Goal: Task Accomplishment & Management: Manage account settings

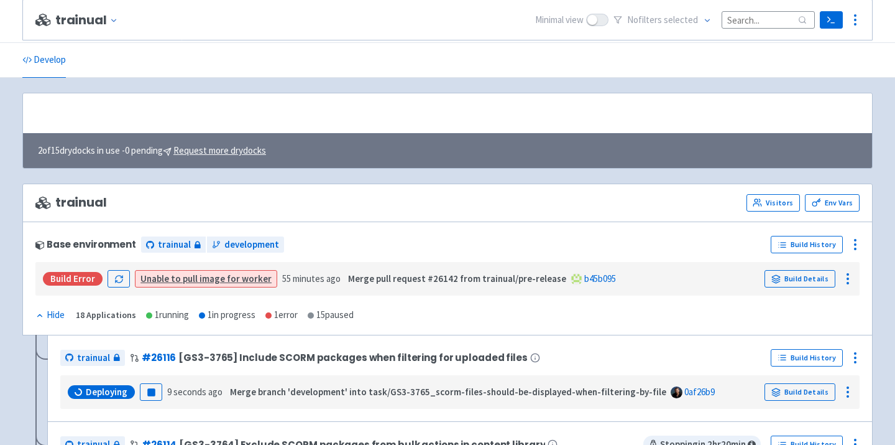
scroll to position [228, 0]
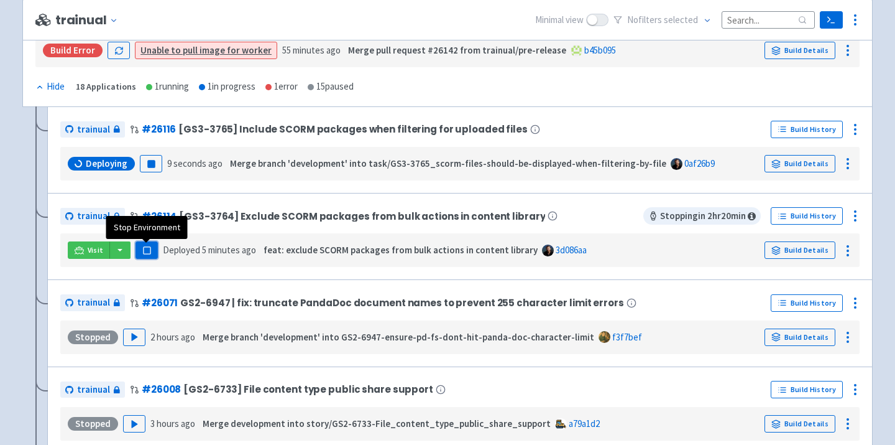
click at [148, 252] on rect "button" at bounding box center [146, 250] width 7 height 7
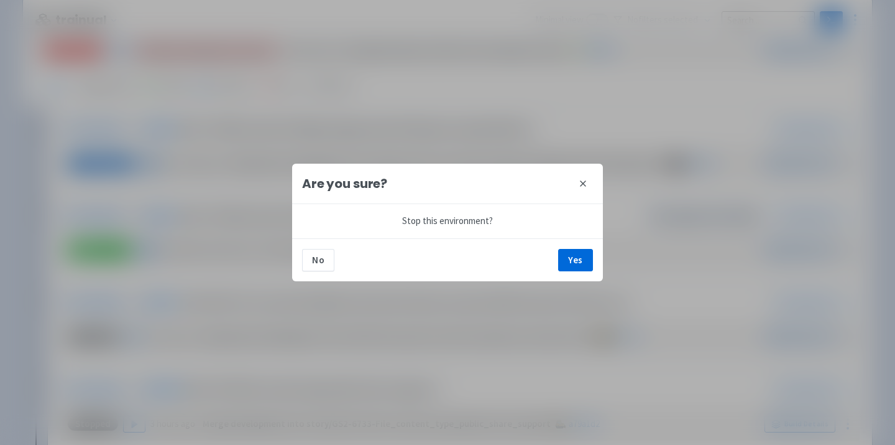
click at [558, 261] on div "No Yes" at bounding box center [447, 259] width 311 height 43
click at [577, 261] on button "Yes" at bounding box center [575, 260] width 35 height 22
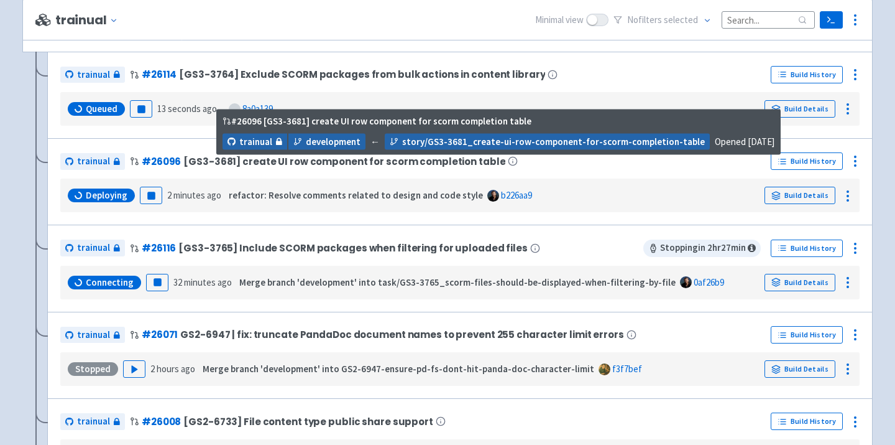
scroll to position [282, 0]
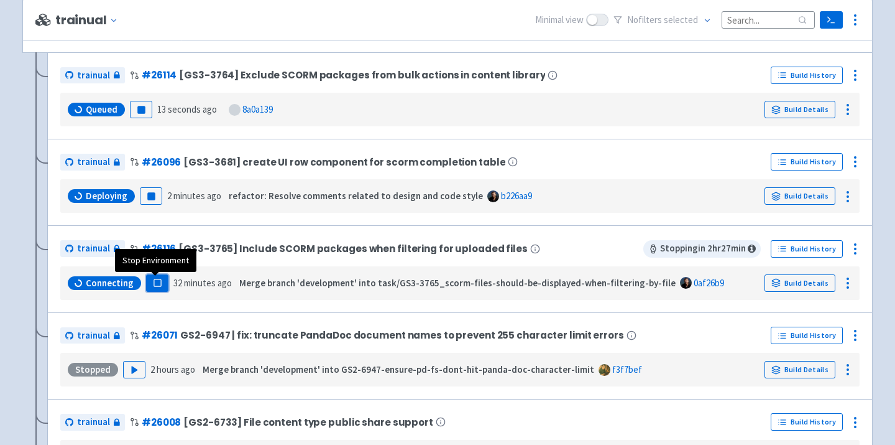
click at [159, 284] on rect "button" at bounding box center [157, 282] width 7 height 7
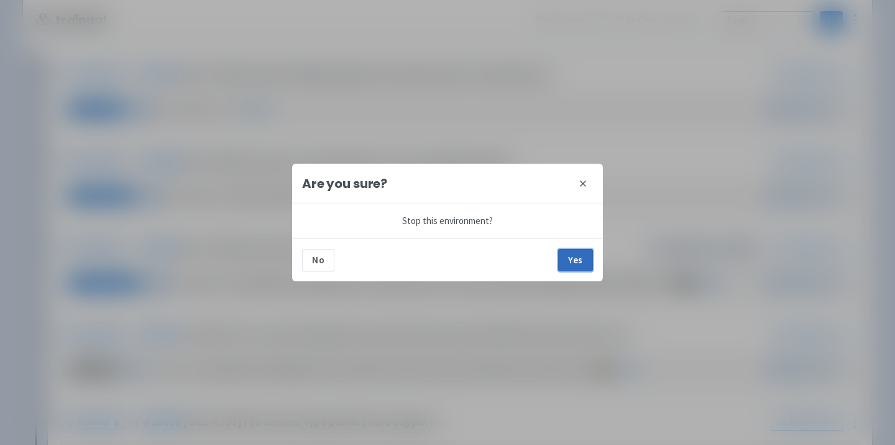
click at [579, 257] on button "Yes" at bounding box center [575, 260] width 35 height 22
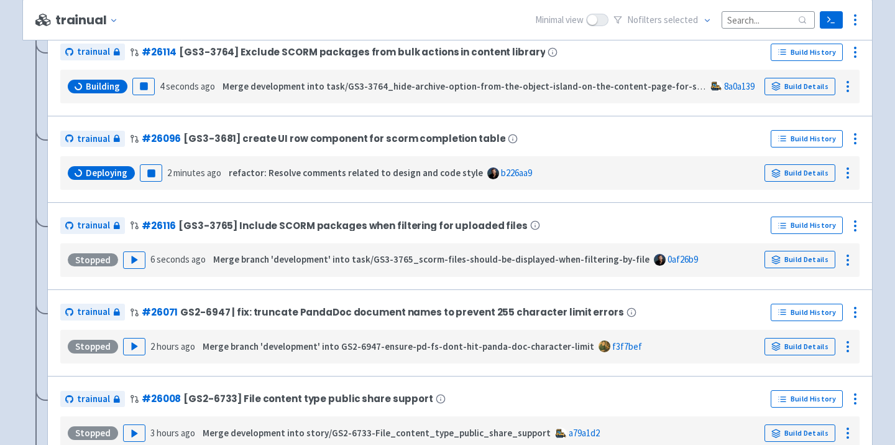
scroll to position [311, 0]
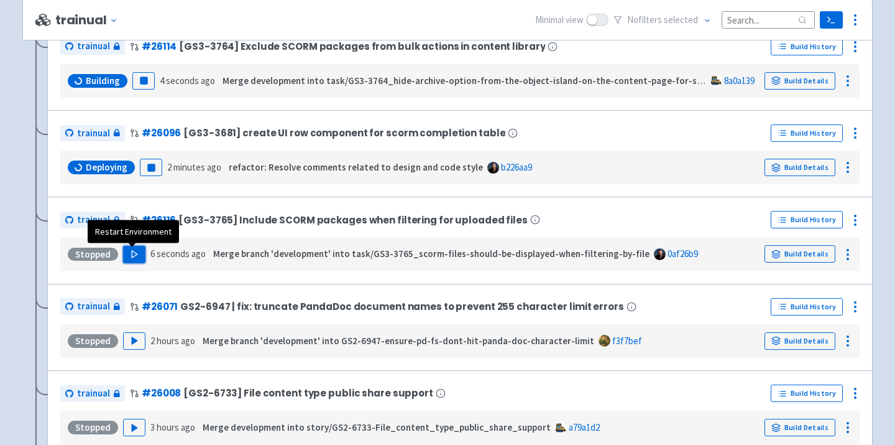
click at [134, 254] on icon "button" at bounding box center [134, 253] width 9 height 9
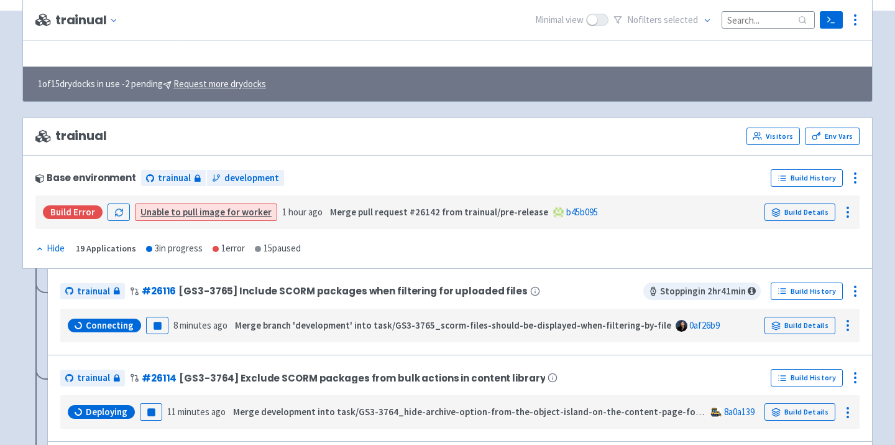
scroll to position [11, 0]
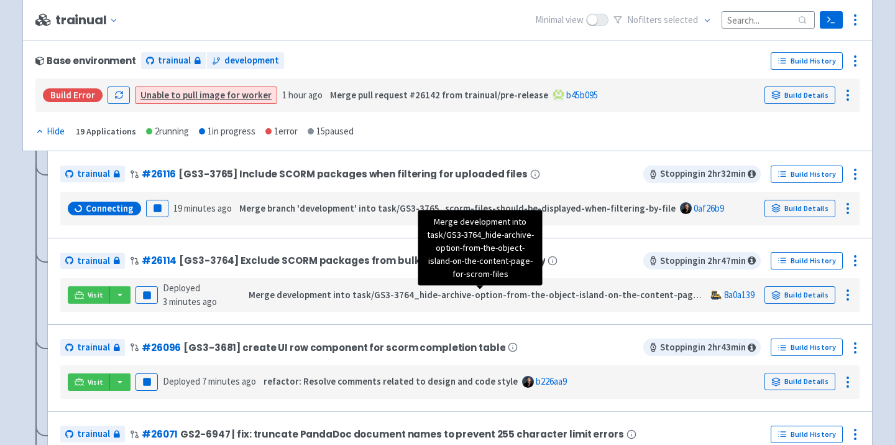
scroll to position [203, 0]
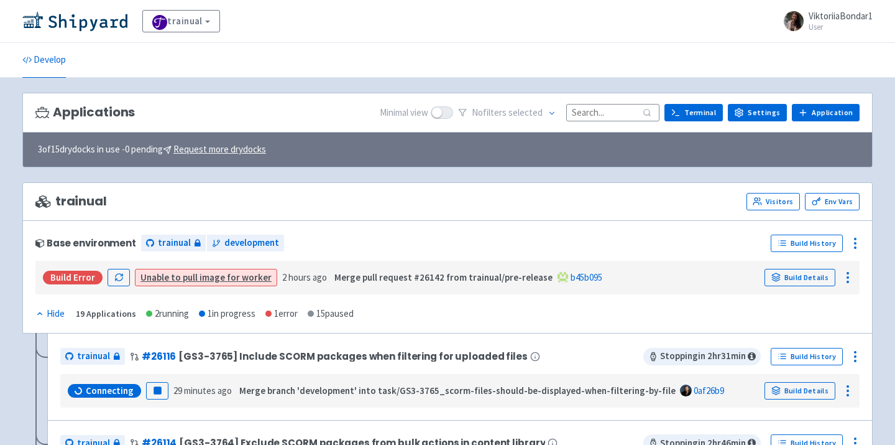
click at [611, 114] on input at bounding box center [613, 112] width 93 height 17
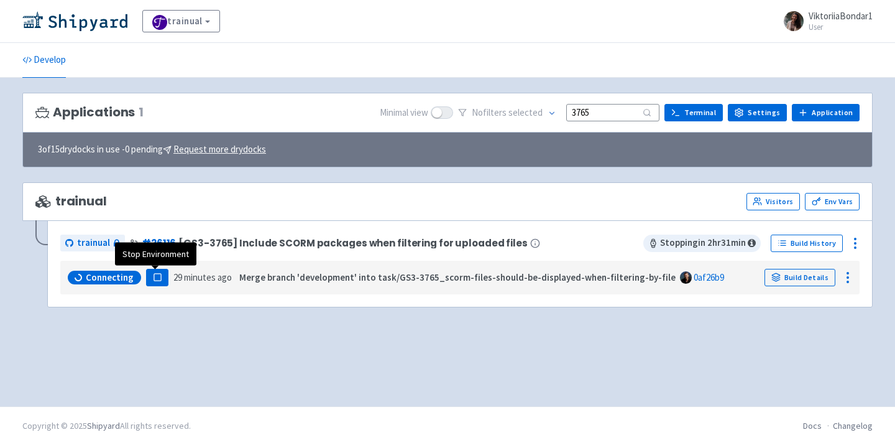
type input "3765"
click at [155, 277] on rect "button" at bounding box center [157, 277] width 7 height 7
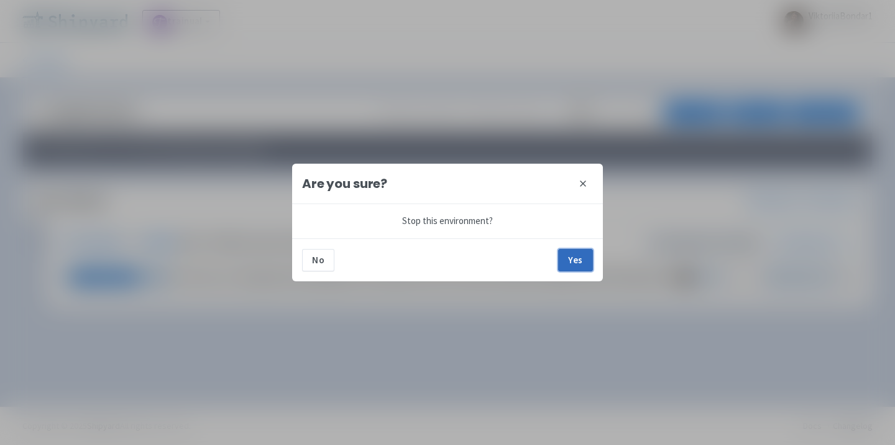
click at [574, 259] on button "Yes" at bounding box center [575, 260] width 35 height 22
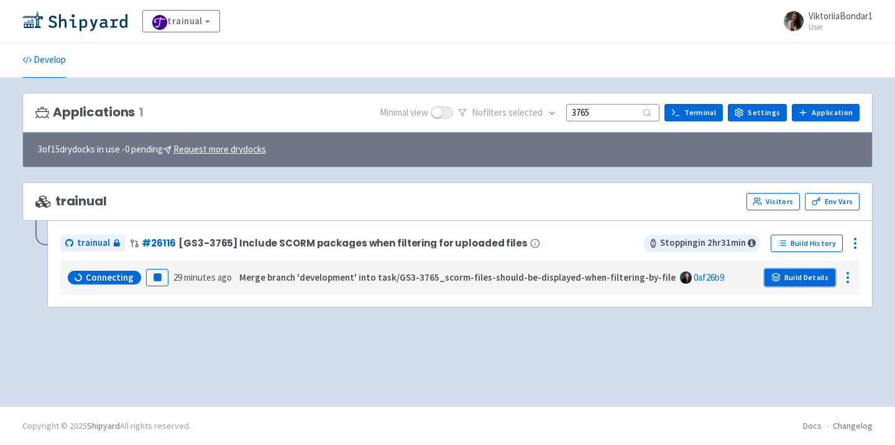
click at [805, 277] on link "Build Details" at bounding box center [800, 277] width 71 height 17
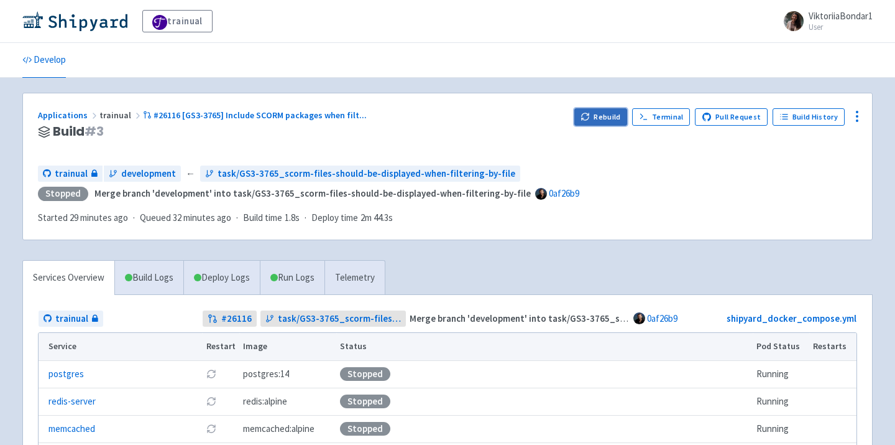
click at [614, 118] on button "Rebuild" at bounding box center [601, 116] width 53 height 17
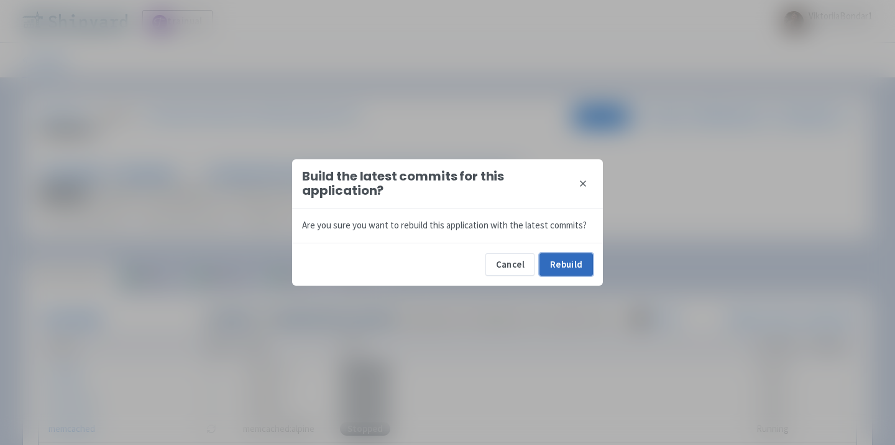
click at [568, 266] on button "Rebuild" at bounding box center [566, 264] width 53 height 22
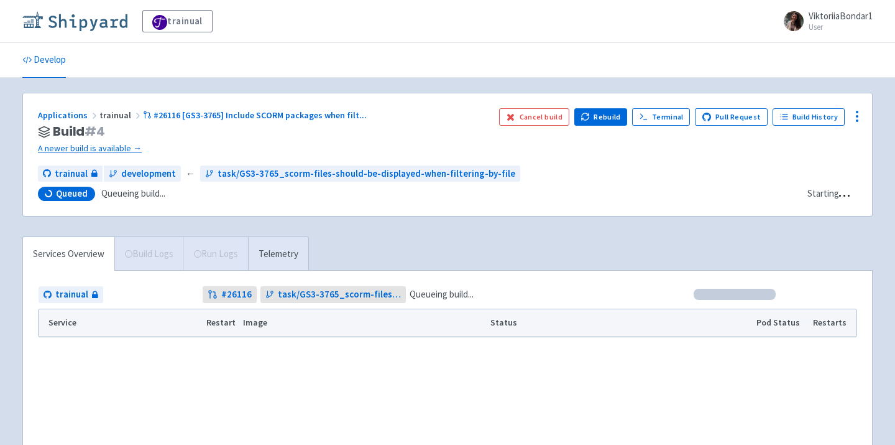
click at [66, 20] on img at bounding box center [74, 21] width 105 height 20
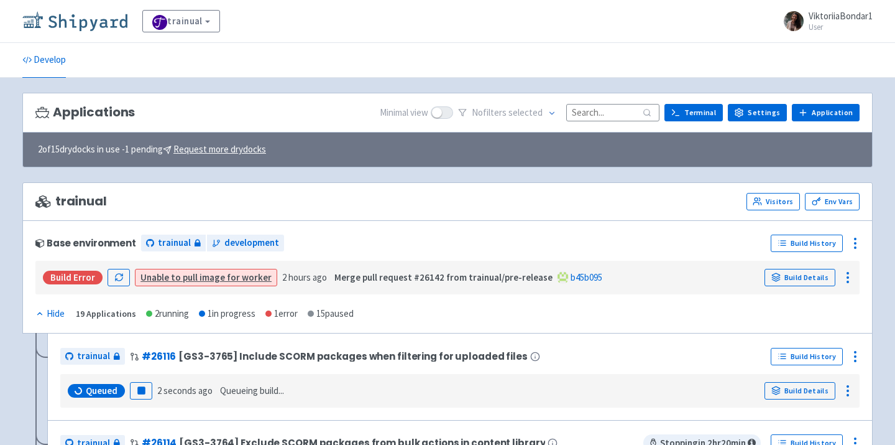
click at [86, 24] on img at bounding box center [74, 21] width 105 height 20
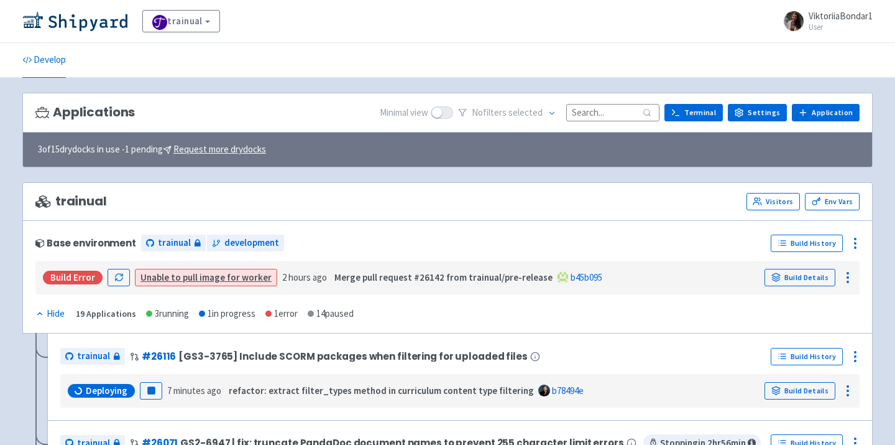
click at [597, 108] on input at bounding box center [613, 112] width 93 height 17
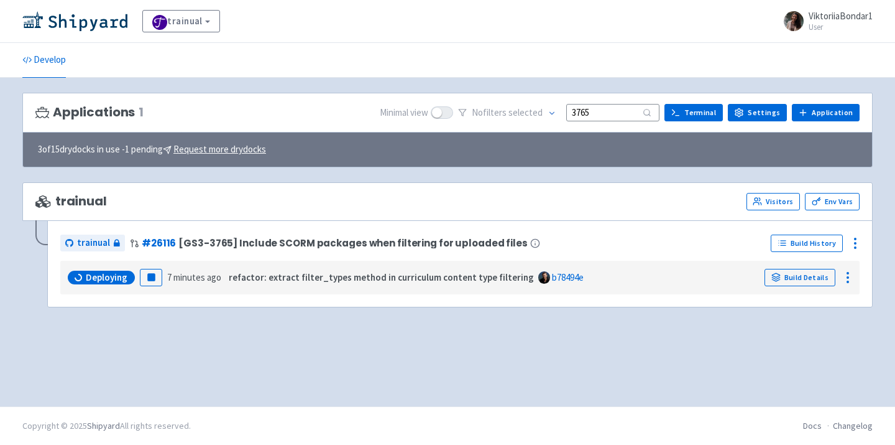
type input "3765"
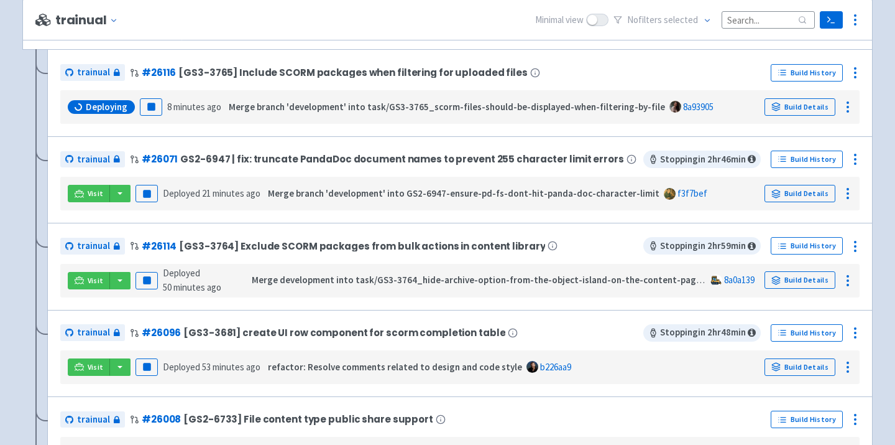
scroll to position [287, 0]
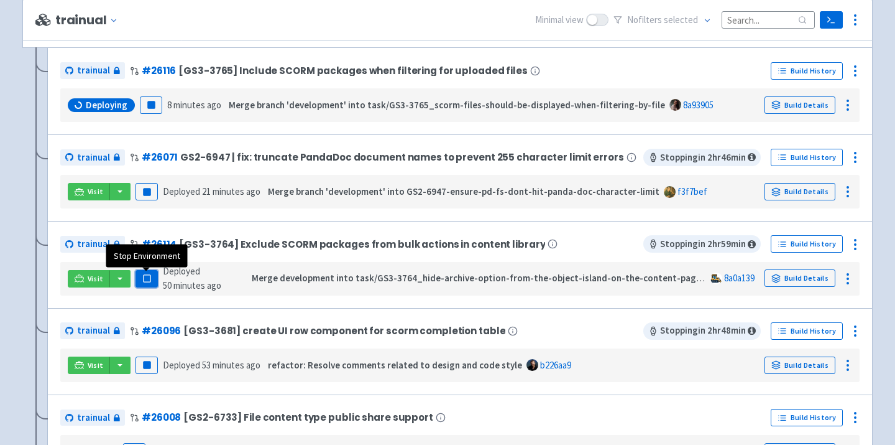
click at [152, 281] on button "Pause" at bounding box center [147, 278] width 22 height 17
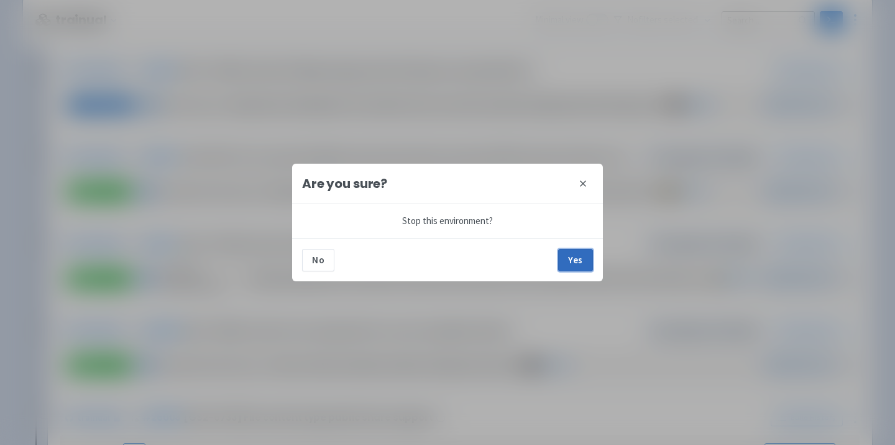
click at [571, 264] on button "Yes" at bounding box center [575, 260] width 35 height 22
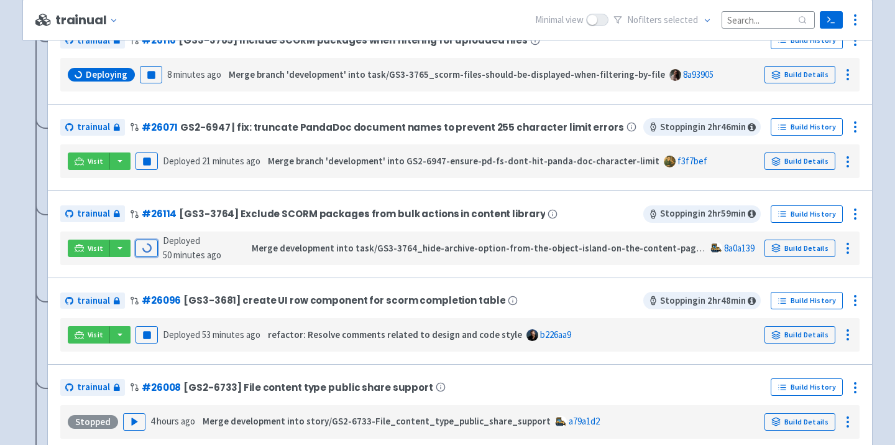
scroll to position [327, 0]
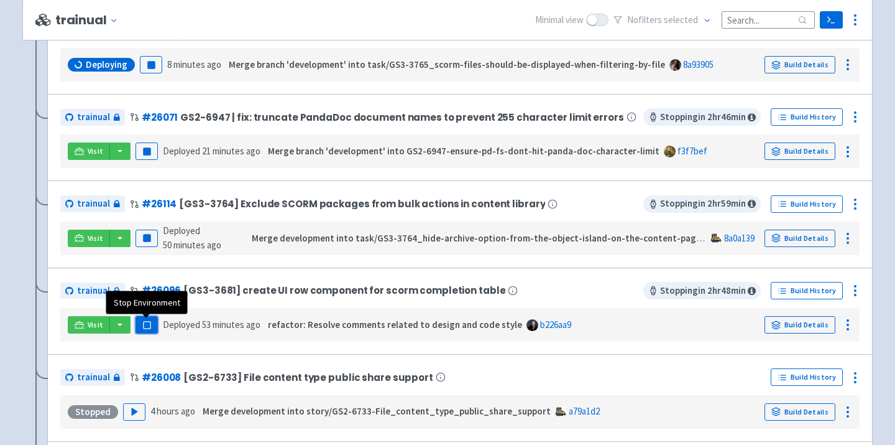
click at [146, 325] on rect "button" at bounding box center [146, 325] width 7 height 7
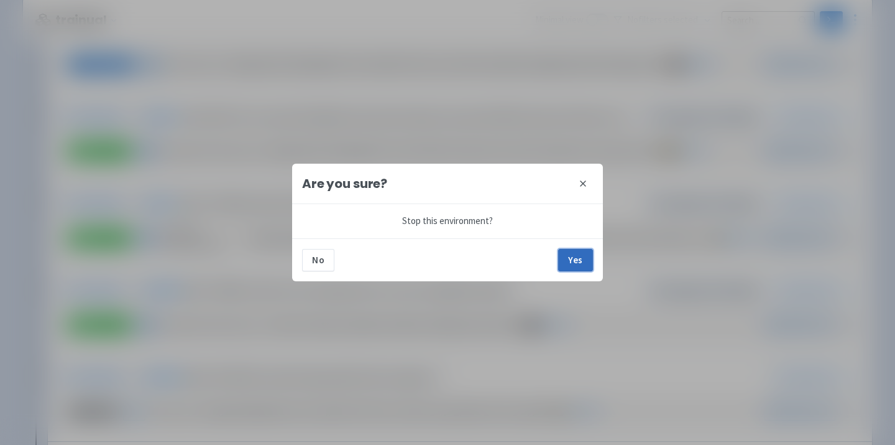
click at [564, 264] on button "Yes" at bounding box center [575, 260] width 35 height 22
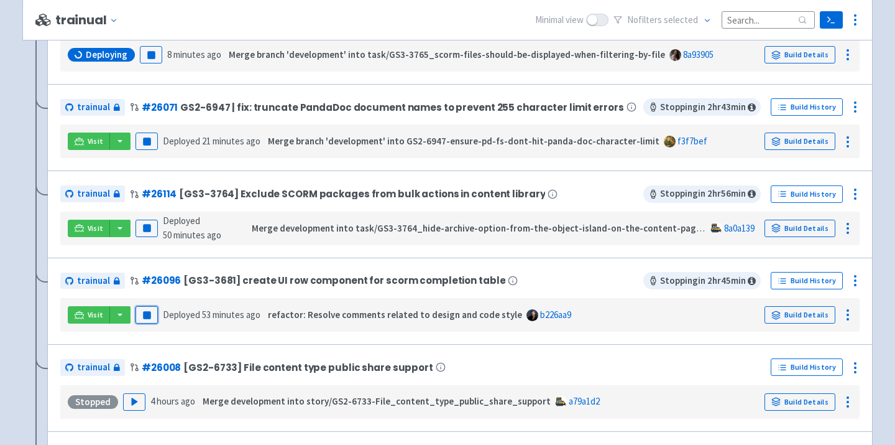
scroll to position [339, 0]
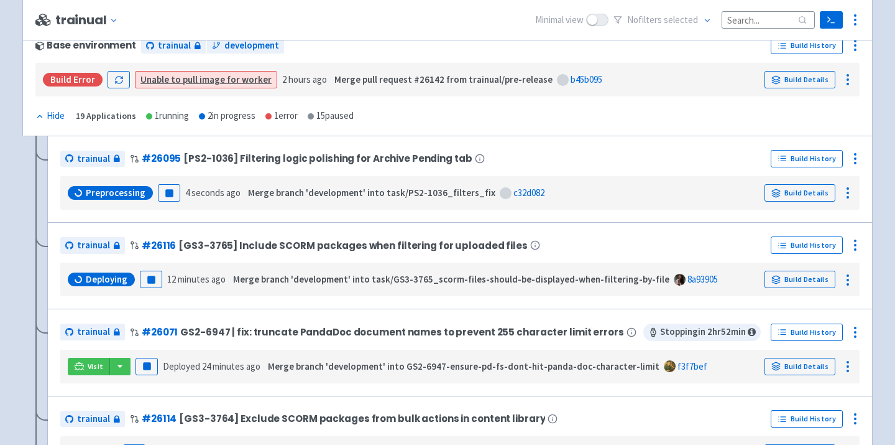
scroll to position [200, 0]
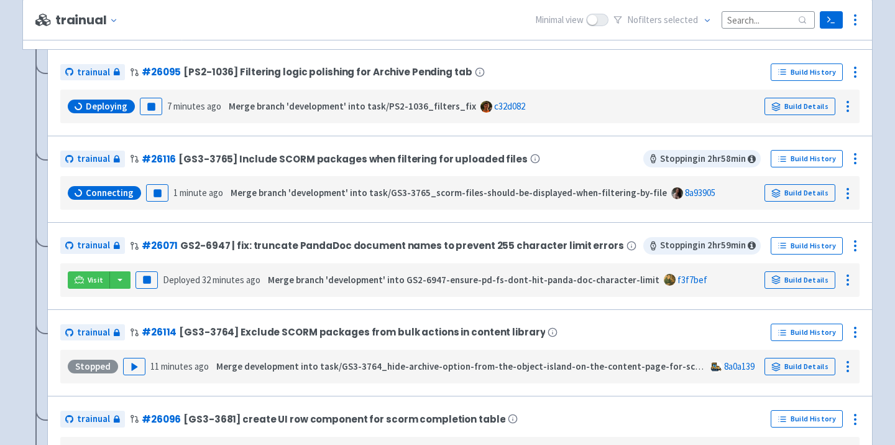
scroll to position [293, 0]
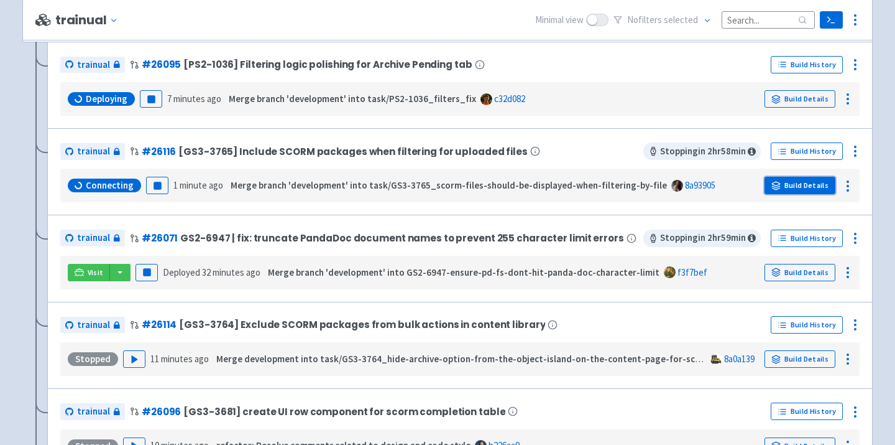
click at [790, 185] on link "Build Details" at bounding box center [800, 185] width 71 height 17
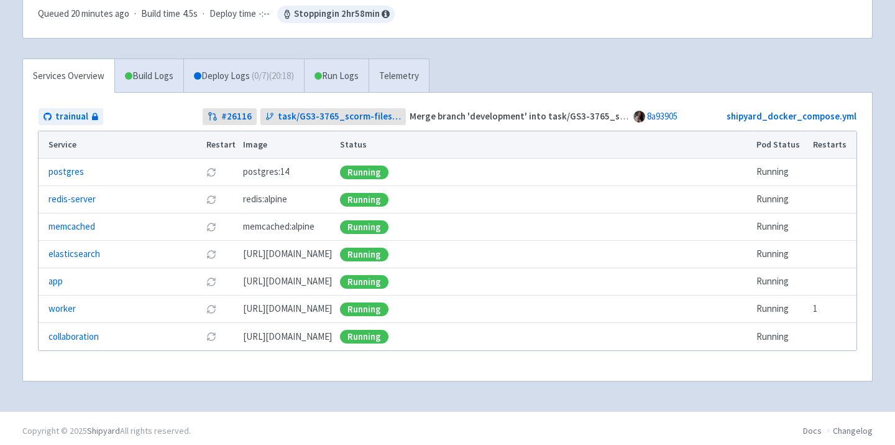
scroll to position [210, 0]
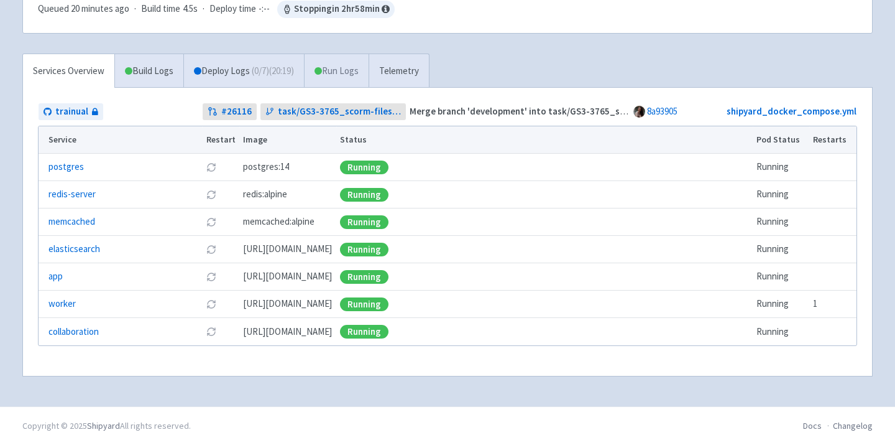
click at [341, 62] on link "Run Logs" at bounding box center [336, 71] width 65 height 34
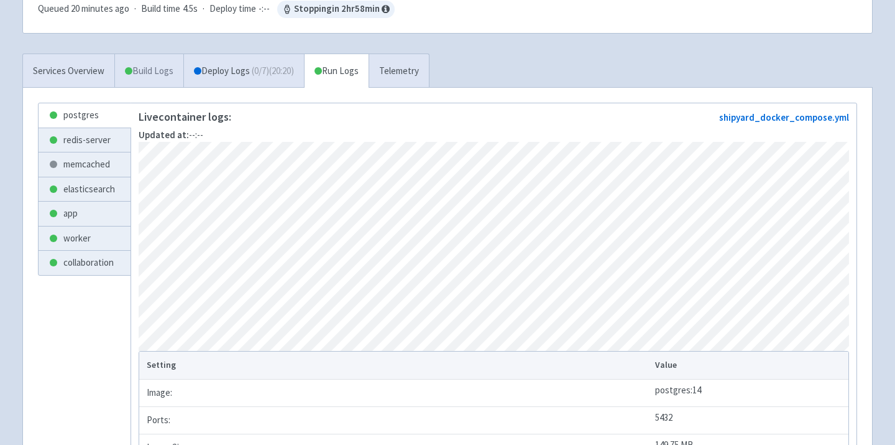
click at [149, 67] on link "Build Logs" at bounding box center [149, 71] width 68 height 34
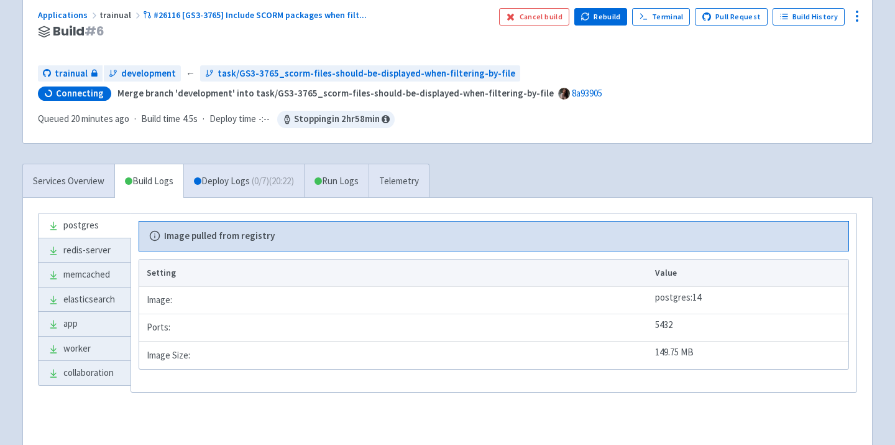
scroll to position [171, 0]
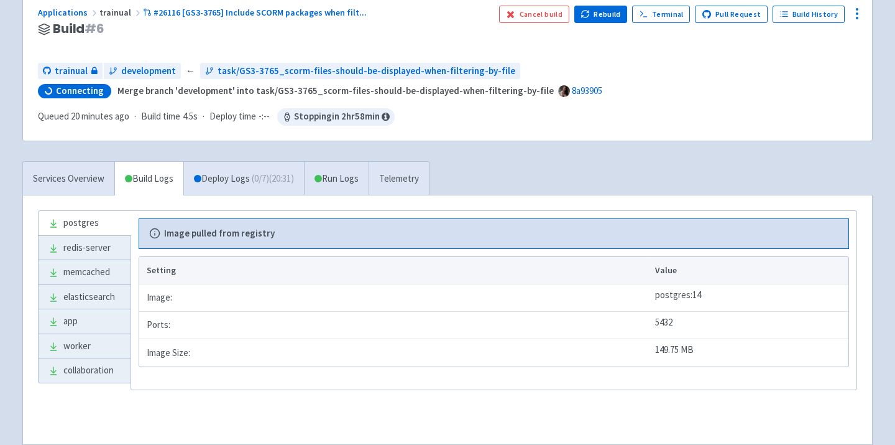
scroll to position [150, 0]
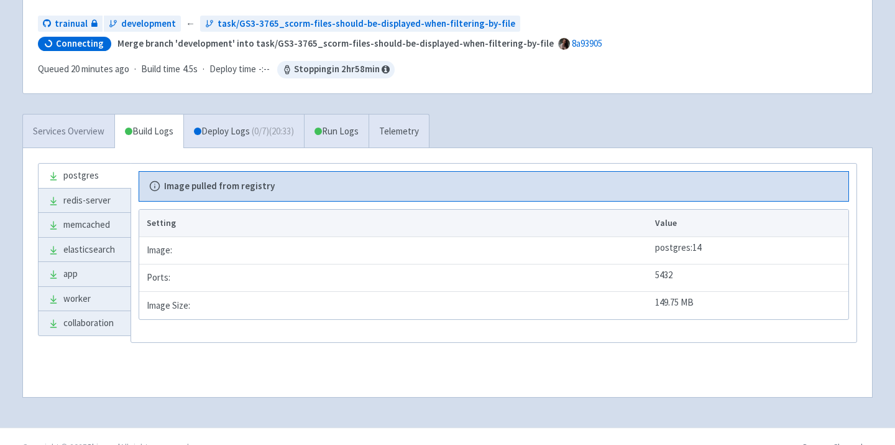
click at [68, 126] on link "Services Overview" at bounding box center [68, 131] width 91 height 34
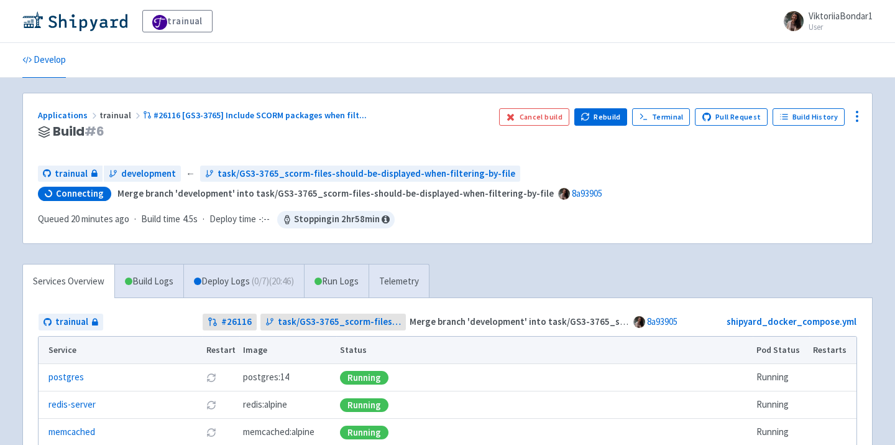
click at [98, 32] on div "trainual ViktoriiaBondar1 User Profile Sign out" at bounding box center [447, 21] width 851 height 22
click at [93, 24] on img at bounding box center [74, 21] width 105 height 20
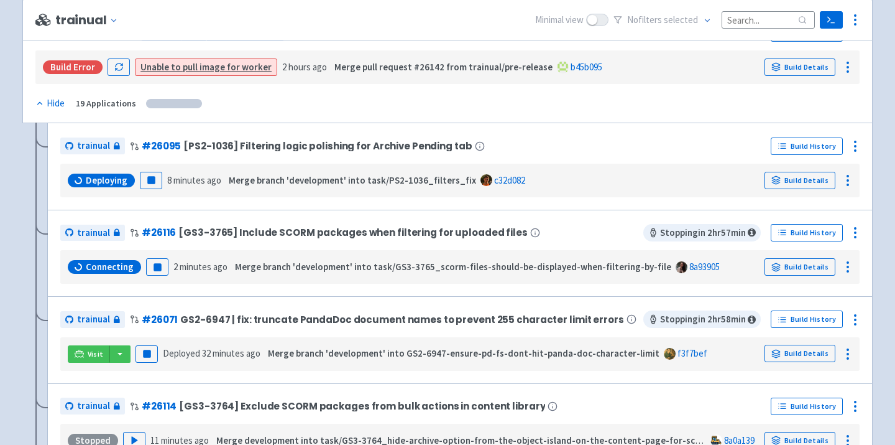
scroll to position [213, 0]
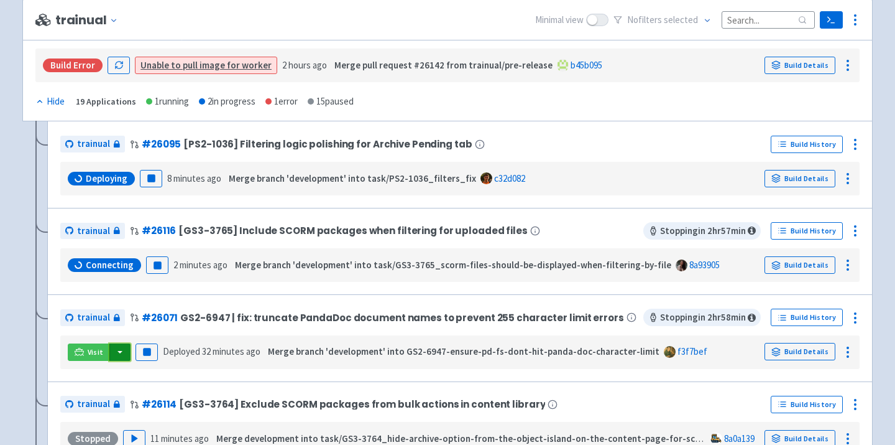
click at [121, 350] on button "button" at bounding box center [119, 351] width 21 height 17
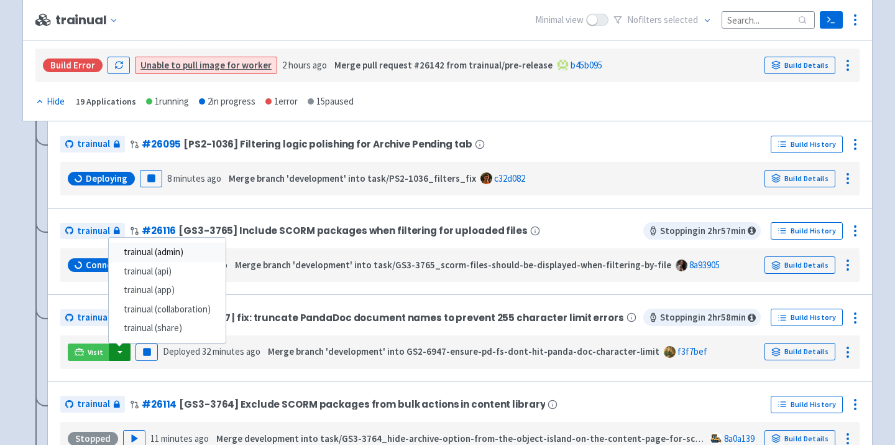
click at [170, 258] on link "trainual (admin)" at bounding box center [167, 252] width 117 height 19
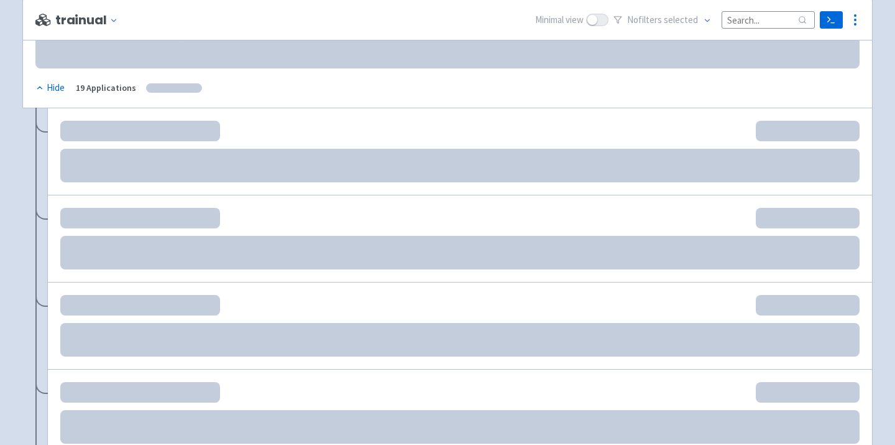
scroll to position [228, 0]
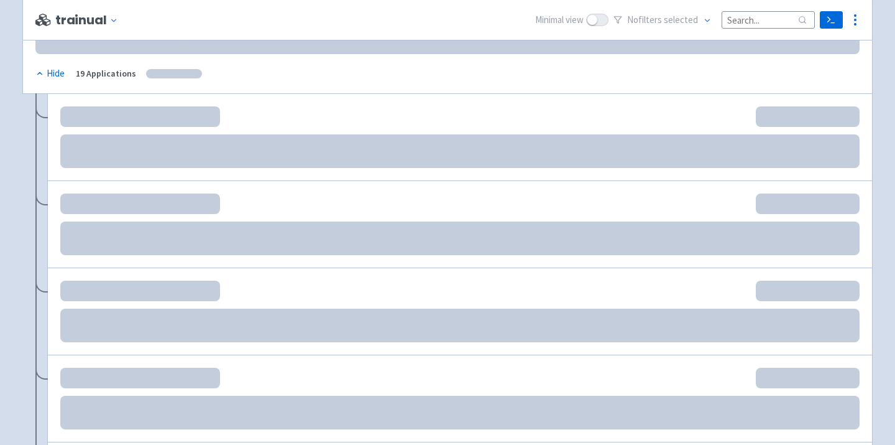
scroll to position [242, 0]
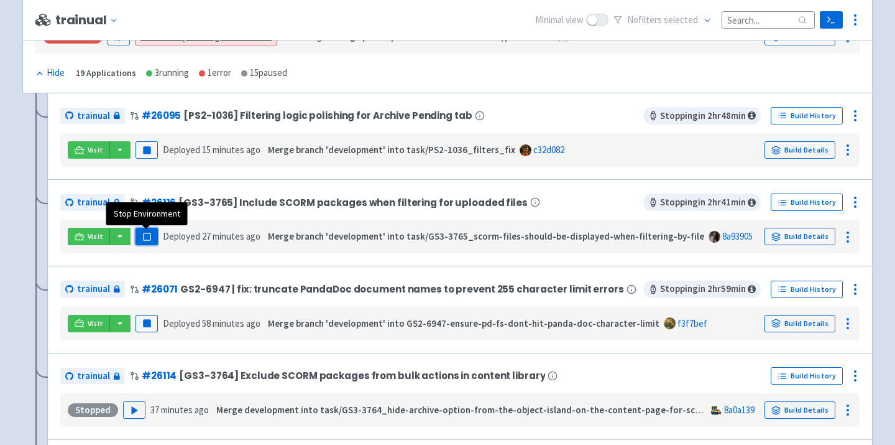
click at [151, 237] on button "Pause" at bounding box center [147, 236] width 22 height 17
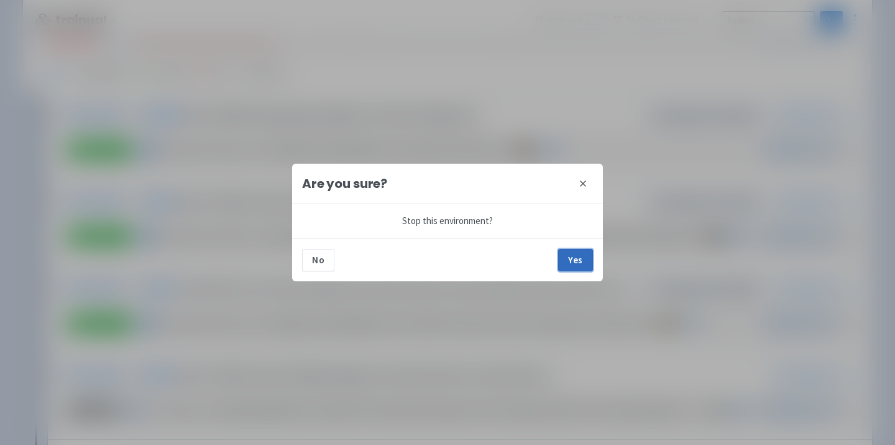
click at [577, 258] on button "Yes" at bounding box center [575, 260] width 35 height 22
